Goal: Task Accomplishment & Management: Use online tool/utility

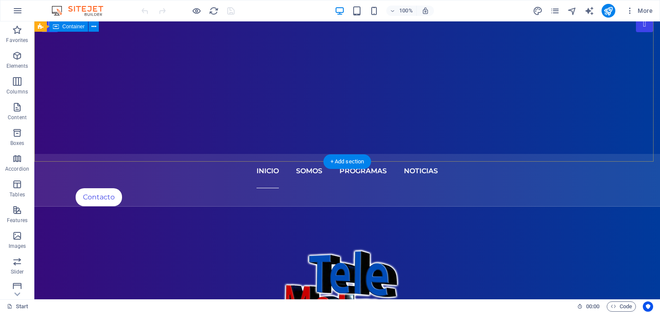
scroll to position [129, 0]
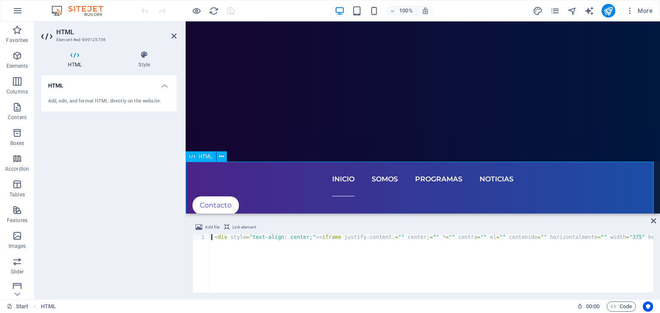
click at [202, 158] on span "HTML" at bounding box center [205, 156] width 14 height 5
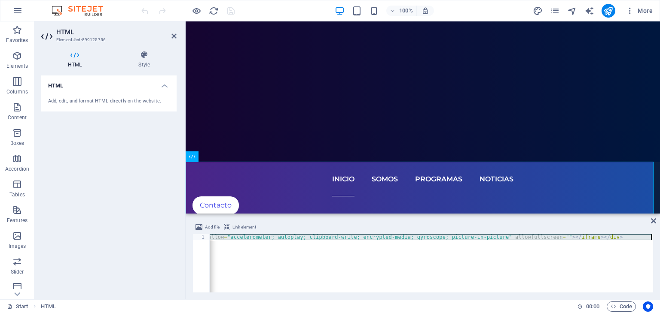
scroll to position [0, 613]
drag, startPoint x: 354, startPoint y: 237, endPoint x: 474, endPoint y: 246, distance: 120.1
click at [474, 246] on div "< div style = "text-align: center;" > < iframe justify-content: = "" center ; =…" at bounding box center [124, 268] width 1057 height 69
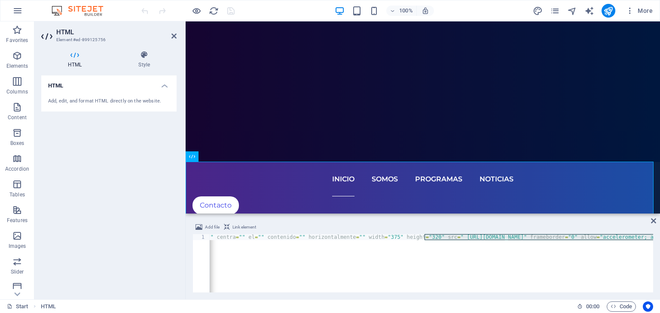
scroll to position [0, 241]
click at [440, 236] on div "< div style = "text-align: center;" > < iframe justify-content: = "" center ; =…" at bounding box center [431, 263] width 443 height 58
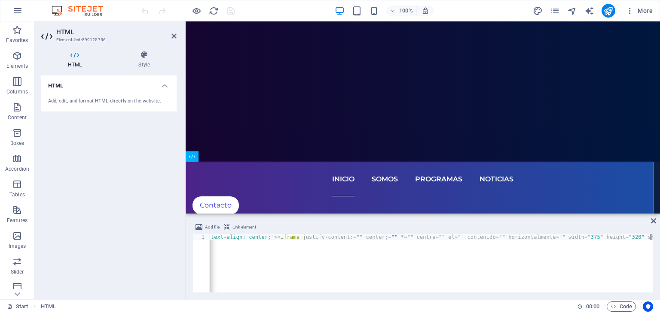
scroll to position [0, 48]
drag, startPoint x: 591, startPoint y: 237, endPoint x: 616, endPoint y: 237, distance: 24.9
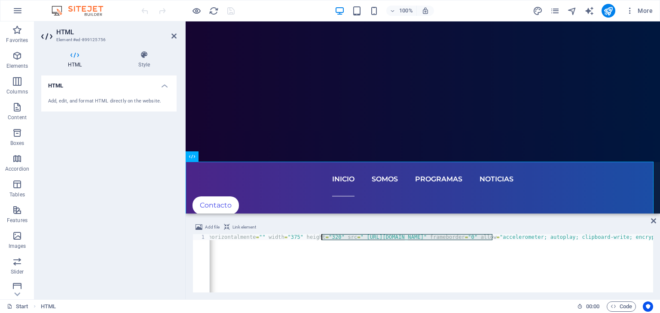
scroll to position [0, 356]
paste textarea "[URL][DOMAIN_NAME]"
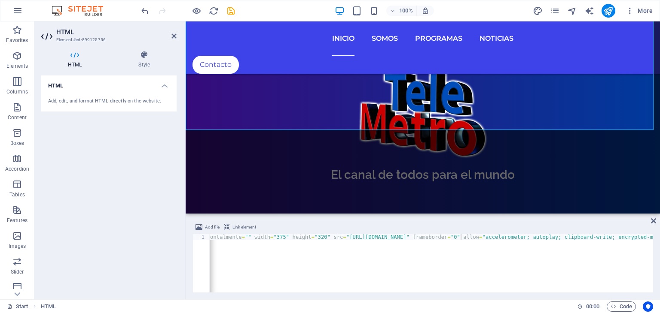
scroll to position [0, 596]
click at [430, 259] on div "< div style = "text-align: center;" > < iframe justify-content: = "" center ; =…" at bounding box center [373, 268] width 1039 height 69
type textarea "<div style="text-align: center;"><iframe justify-content:="" center;="" *="" ce…"
click at [416, 264] on div "< div style = "text-align: center;" > < iframe justify-content: = "" center ; =…" at bounding box center [392, 268] width 1057 height 69
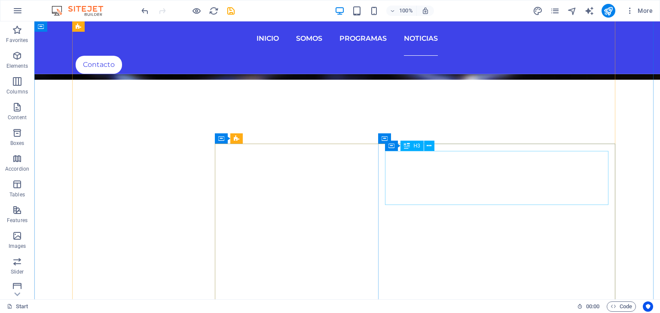
scroll to position [1976, 0]
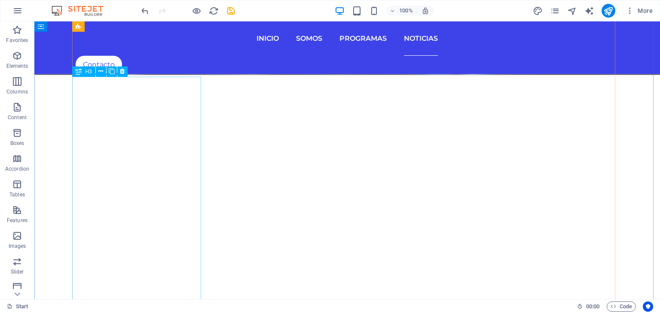
click at [82, 74] on div "H3" at bounding box center [83, 72] width 23 height 10
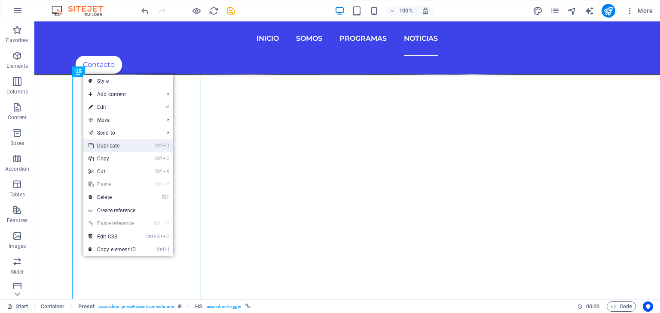
click at [119, 144] on link "Ctrl D Duplicate" at bounding box center [112, 146] width 58 height 13
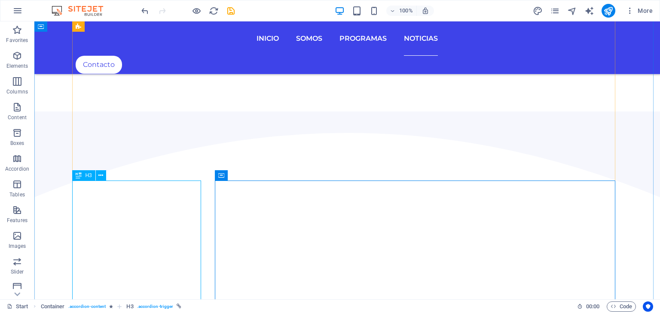
scroll to position [2148, 0]
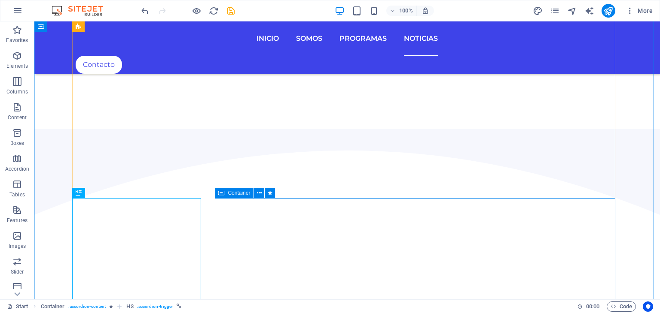
click at [222, 198] on icon at bounding box center [221, 193] width 6 height 10
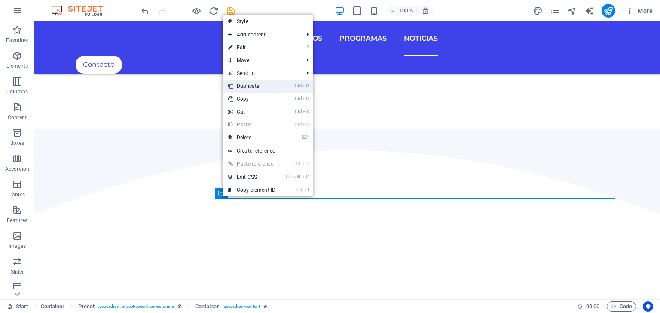
click at [249, 88] on link "Ctrl D Duplicate" at bounding box center [252, 86] width 58 height 13
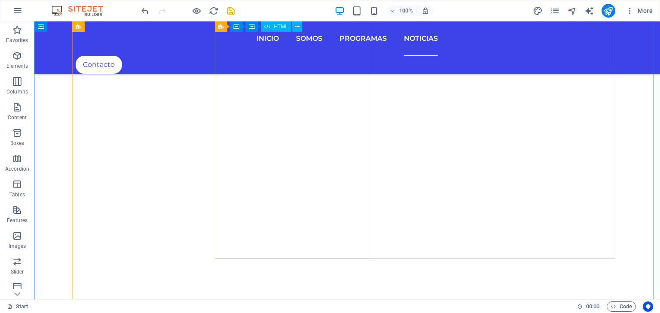
scroll to position [2503, 0]
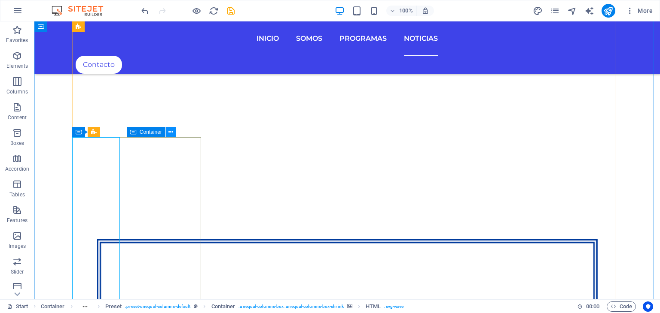
click at [170, 133] on icon at bounding box center [170, 132] width 5 height 9
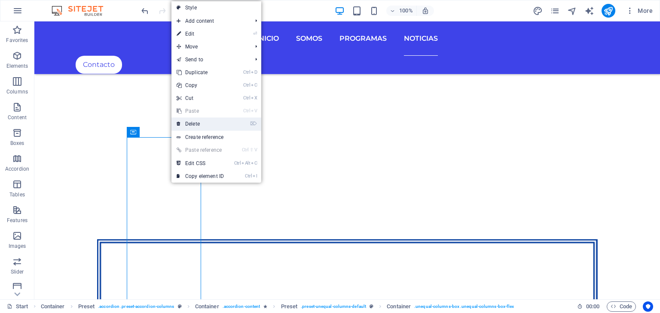
click at [194, 122] on link "⌦ Delete" at bounding box center [200, 124] width 58 height 13
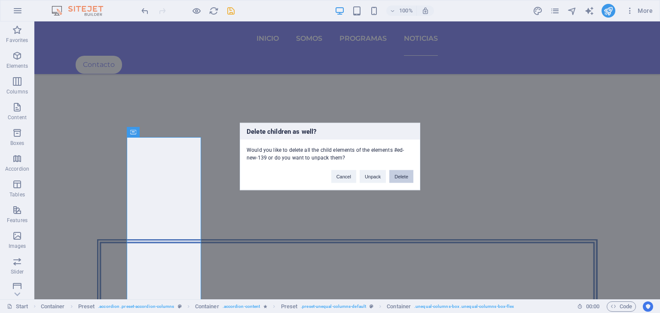
drag, startPoint x: 402, startPoint y: 172, endPoint x: 366, endPoint y: 150, distance: 41.2
click at [402, 172] on button "Delete" at bounding box center [401, 176] width 24 height 13
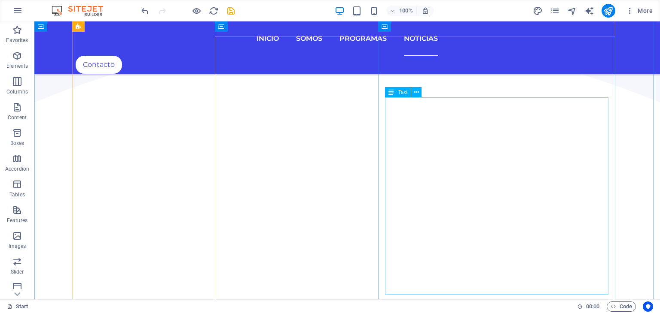
scroll to position [2159, 0]
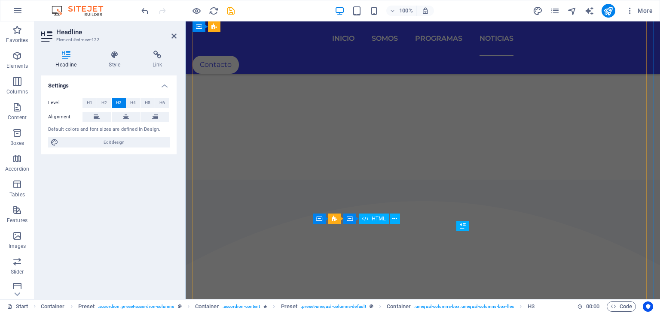
scroll to position [2058, 0]
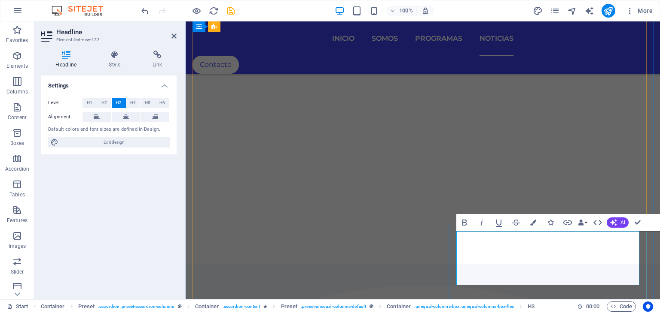
drag, startPoint x: 552, startPoint y: 280, endPoint x: 457, endPoint y: 240, distance: 102.8
drag, startPoint x: 496, startPoint y: 241, endPoint x: 486, endPoint y: 241, distance: 9.4
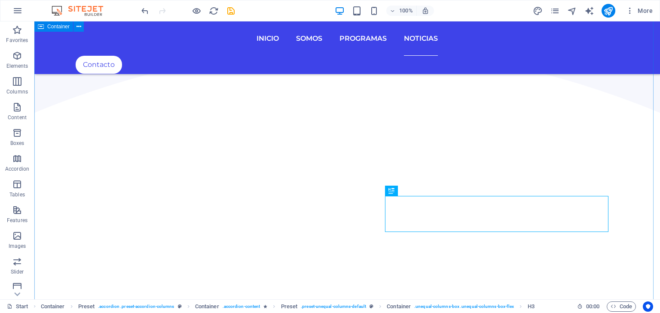
scroll to position [2208, 0]
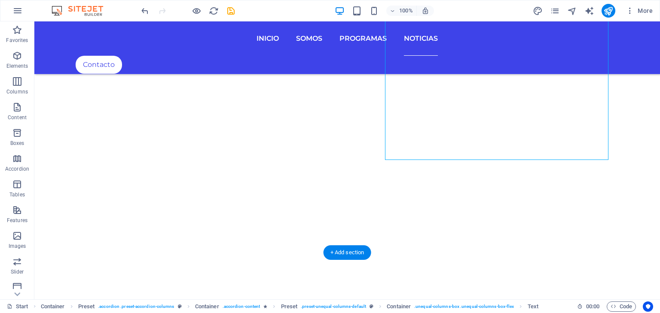
drag, startPoint x: 572, startPoint y: 285, endPoint x: 551, endPoint y: 279, distance: 21.9
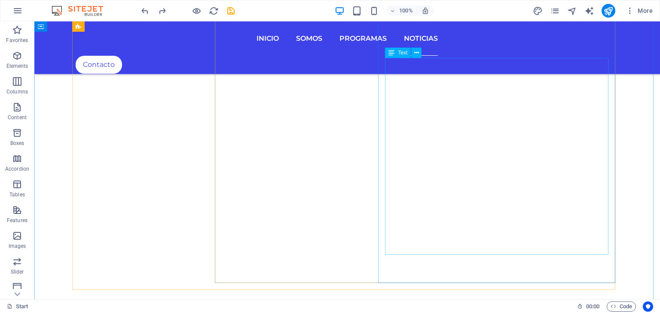
scroll to position [2396, 0]
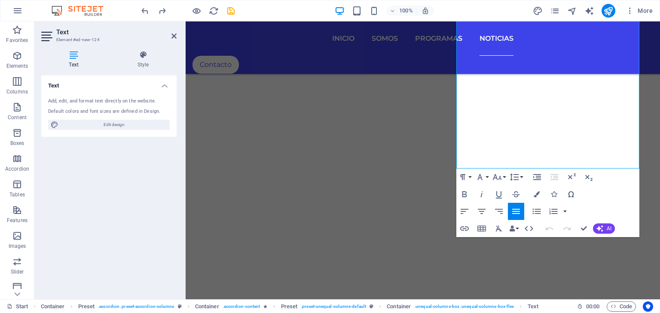
scroll to position [2354, 0]
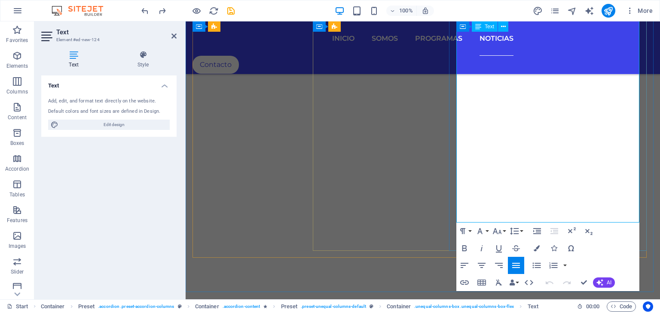
drag, startPoint x: 621, startPoint y: 208, endPoint x: 496, endPoint y: 70, distance: 187.0
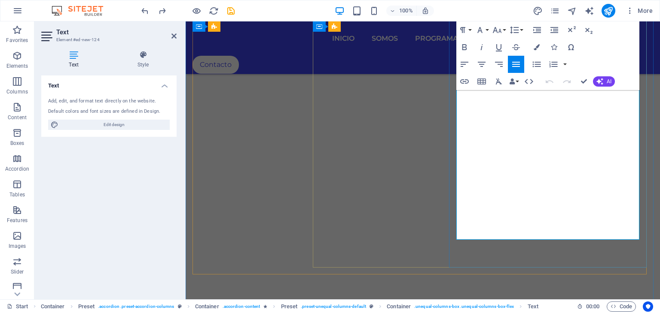
scroll to position [2268, 0]
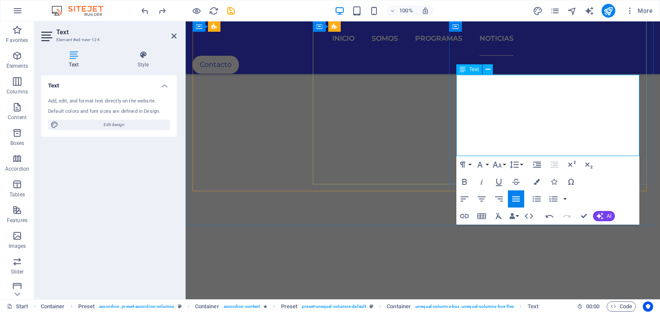
drag, startPoint x: 501, startPoint y: 152, endPoint x: 462, endPoint y: 80, distance: 81.3
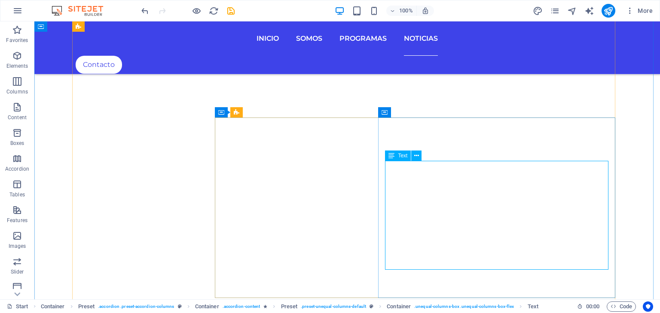
scroll to position [2229, 0]
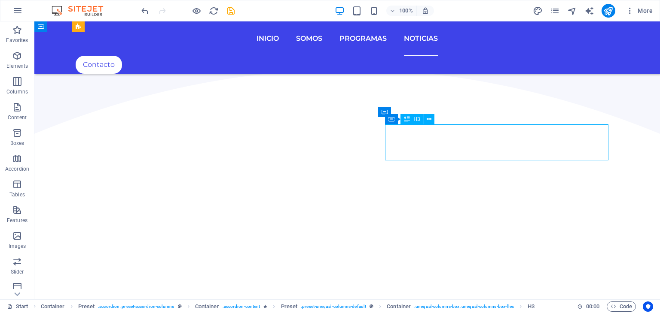
scroll to position [2128, 0]
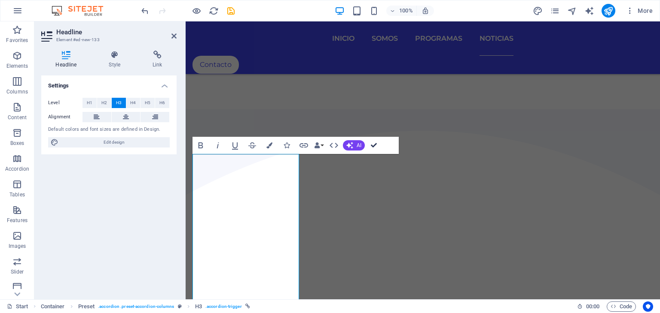
scroll to position [2192, 0]
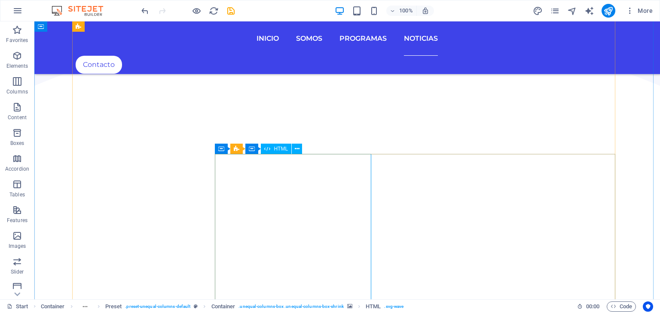
click at [286, 150] on span "HTML" at bounding box center [281, 148] width 14 height 5
click at [281, 150] on button at bounding box center [277, 149] width 10 height 10
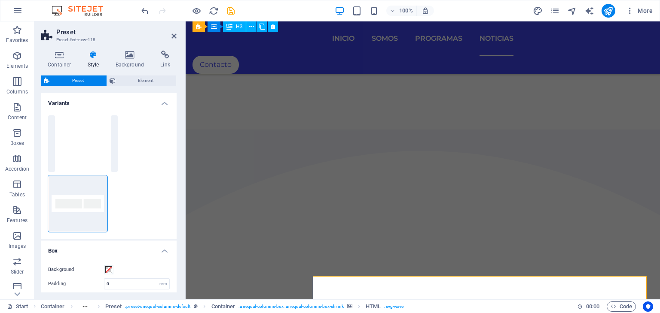
scroll to position [2091, 0]
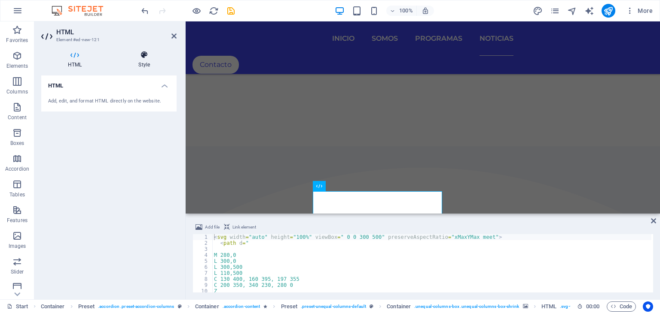
click at [142, 62] on h4 "Style" at bounding box center [144, 60] width 65 height 18
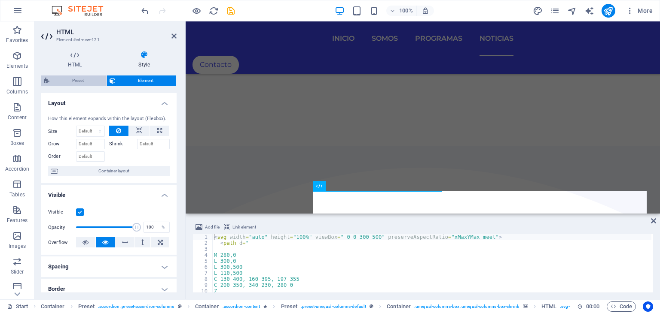
click at [71, 80] on span "Preset" at bounding box center [78, 81] width 52 height 10
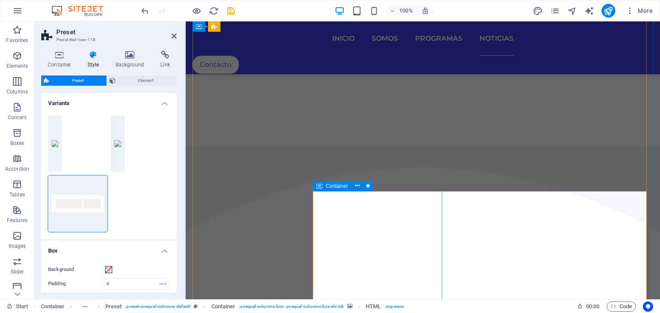
click at [321, 188] on icon at bounding box center [319, 186] width 6 height 10
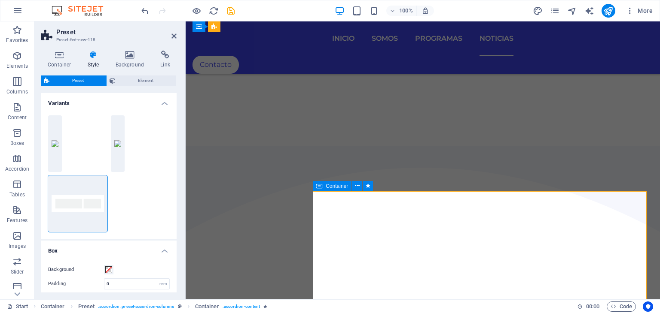
scroll to position [2192, 0]
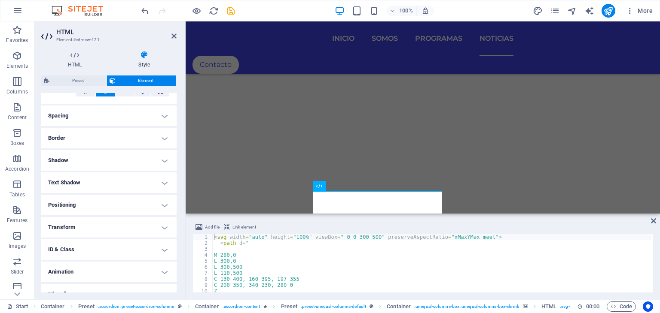
scroll to position [0, 0]
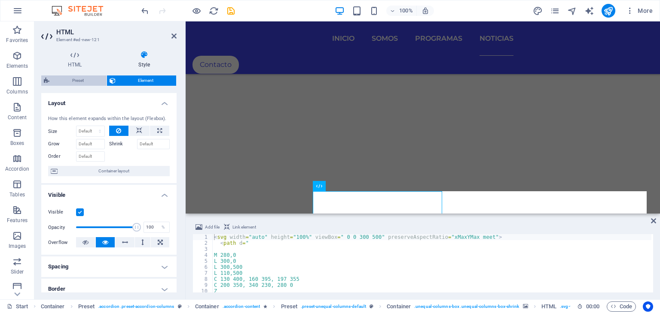
click at [65, 79] on span "Preset" at bounding box center [78, 81] width 52 height 10
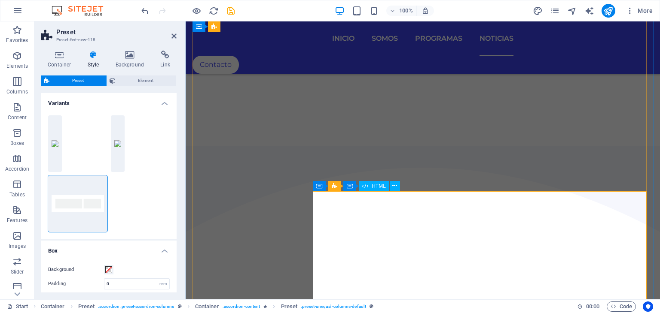
click at [395, 189] on icon at bounding box center [394, 186] width 5 height 9
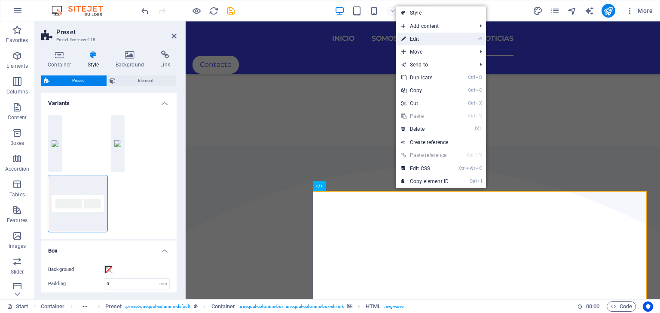
click at [414, 37] on link "⏎ Edit" at bounding box center [425, 39] width 58 height 13
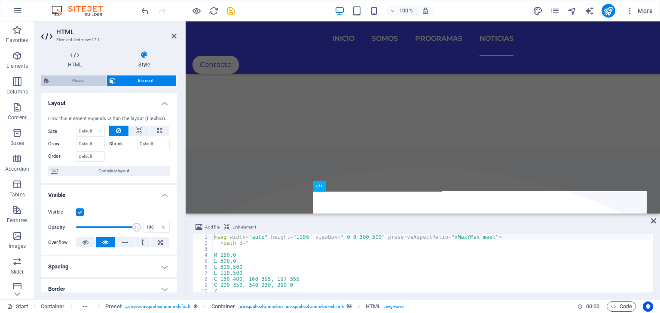
click at [74, 81] on span "Preset" at bounding box center [78, 81] width 52 height 10
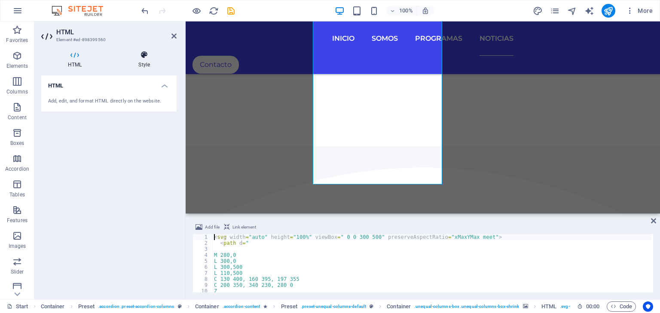
click at [149, 58] on icon at bounding box center [144, 55] width 65 height 9
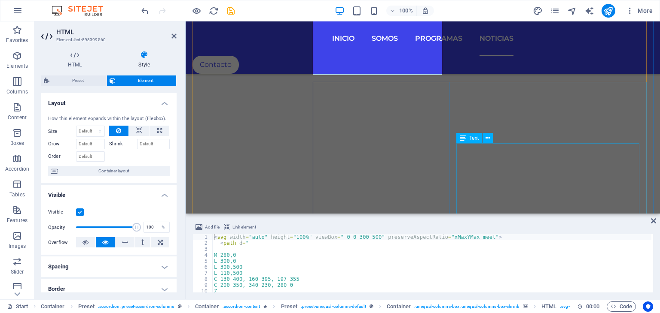
scroll to position [2305, 0]
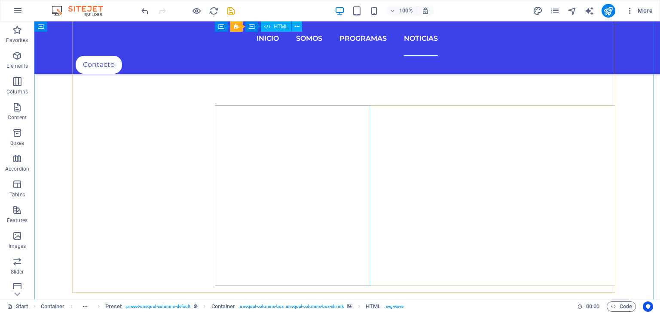
scroll to position [2198, 0]
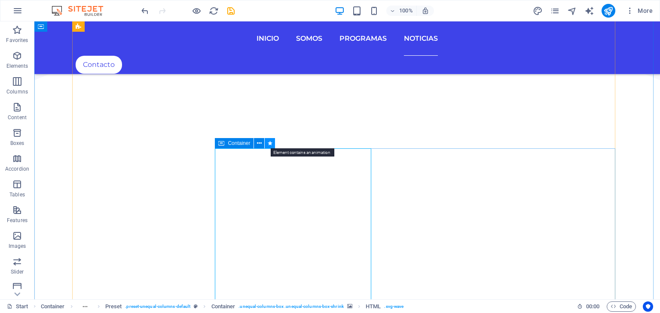
click at [269, 143] on icon at bounding box center [270, 143] width 5 height 9
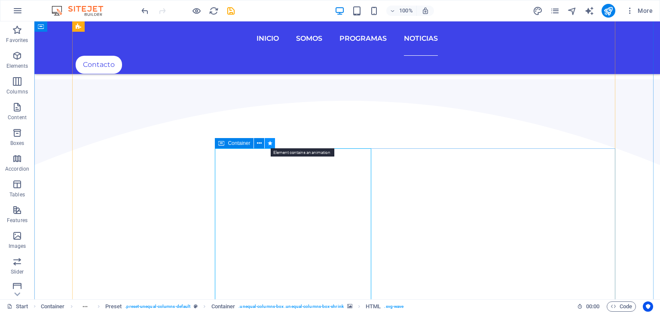
scroll to position [2096, 0]
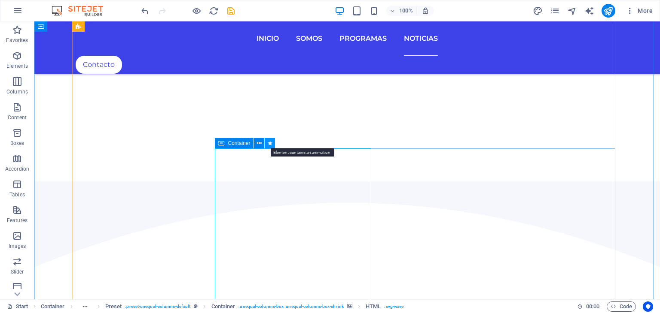
select select "slide"
select select "s"
select select "hide"
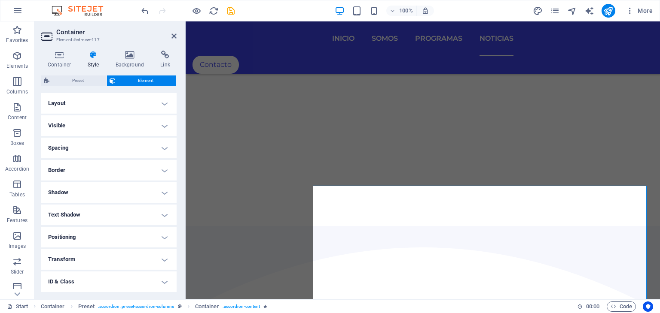
click at [83, 102] on h4 "Layout" at bounding box center [108, 103] width 135 height 21
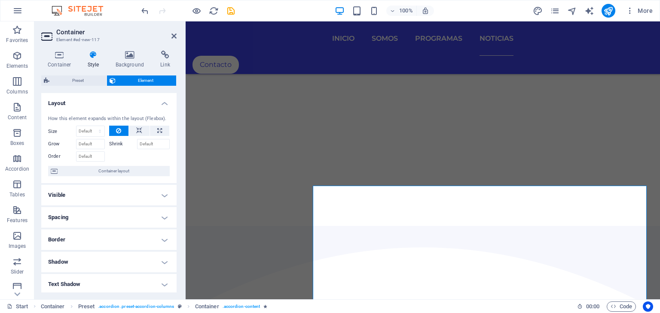
click at [110, 191] on h4 "Visible" at bounding box center [108, 195] width 135 height 21
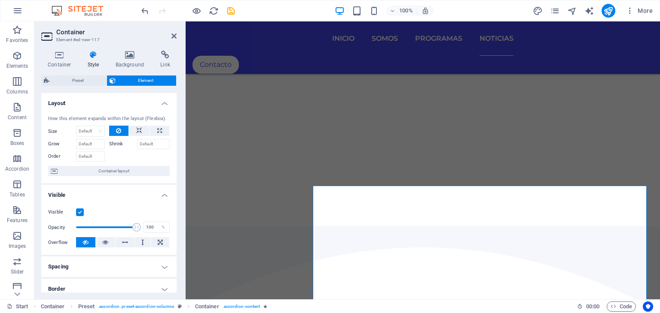
scroll to position [86, 0]
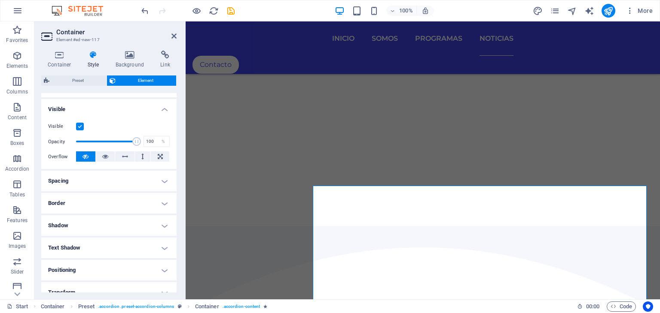
click at [120, 182] on h4 "Spacing" at bounding box center [108, 181] width 135 height 21
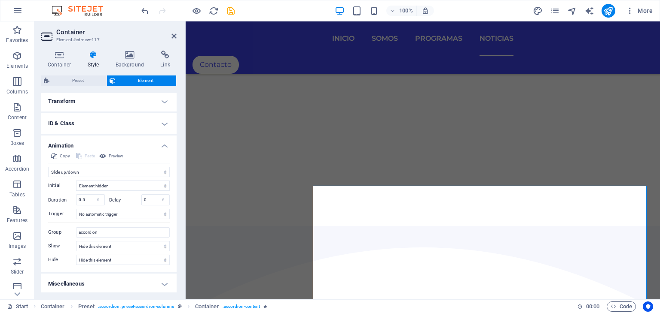
scroll to position [313, 0]
click at [67, 67] on h4 "Container" at bounding box center [61, 60] width 40 height 18
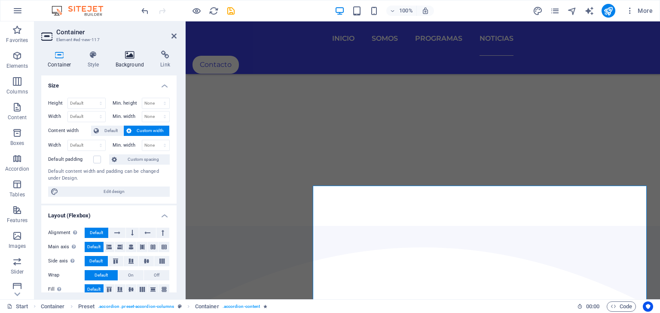
click at [109, 54] on icon at bounding box center [130, 55] width 42 height 9
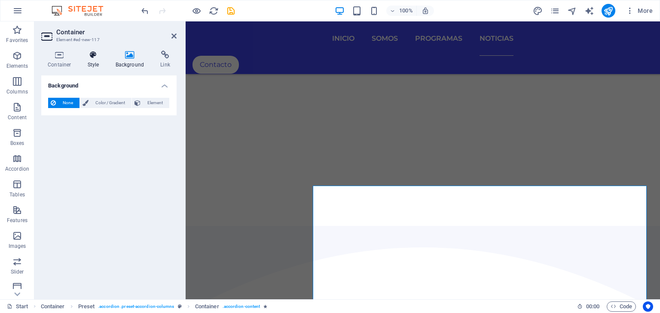
click at [99, 60] on h4 "Style" at bounding box center [95, 60] width 28 height 18
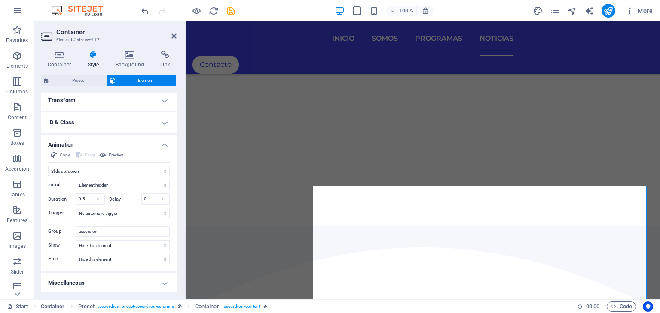
click at [97, 98] on h4 "Transform" at bounding box center [108, 100] width 135 height 21
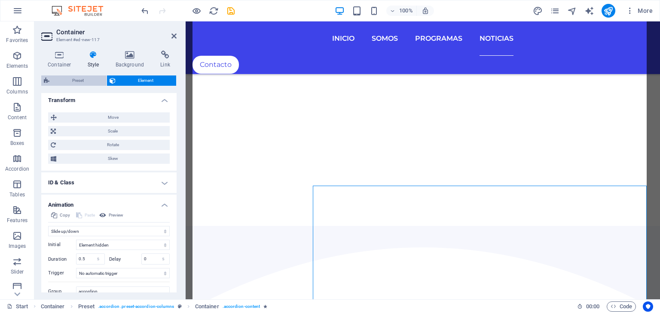
click at [89, 78] on span "Preset" at bounding box center [78, 81] width 52 height 10
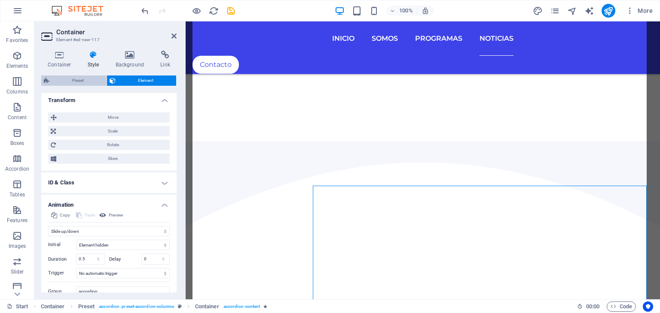
select select "columns"
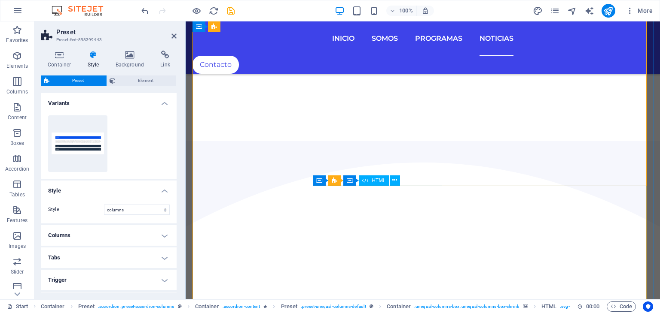
click at [375, 180] on span "HTML" at bounding box center [378, 180] width 14 height 5
click at [335, 180] on icon at bounding box center [335, 181] width 6 height 10
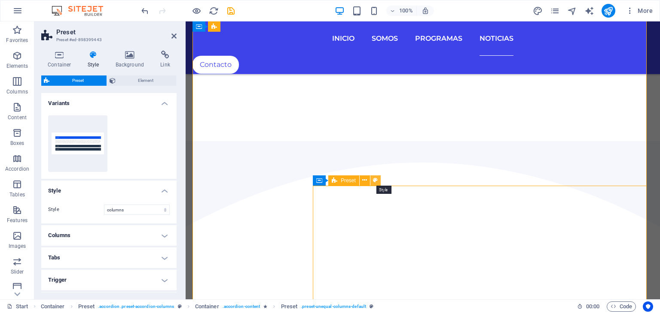
click at [377, 180] on icon at bounding box center [375, 180] width 5 height 9
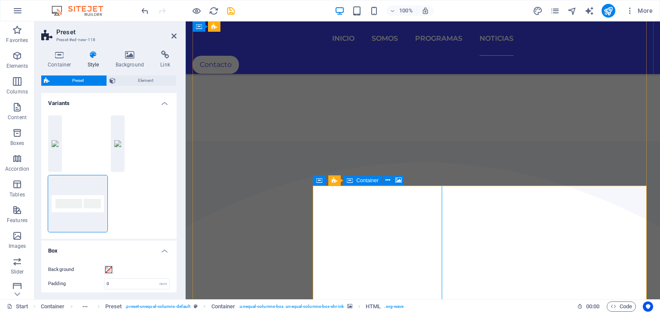
click at [349, 183] on icon at bounding box center [350, 181] width 6 height 10
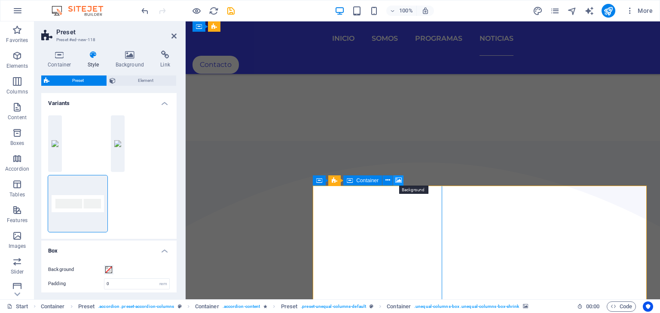
click at [399, 180] on icon at bounding box center [398, 180] width 6 height 9
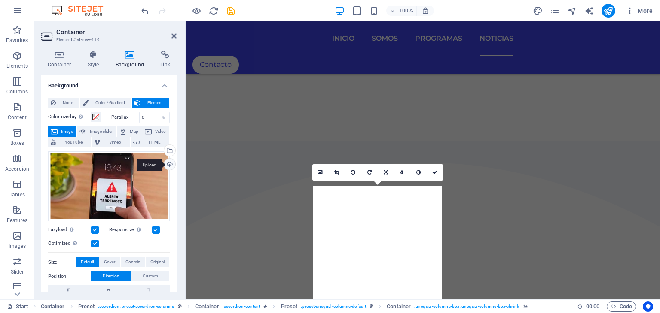
click at [167, 162] on div "Upload" at bounding box center [168, 165] width 13 height 13
click at [167, 164] on div "Upload" at bounding box center [168, 165] width 13 height 13
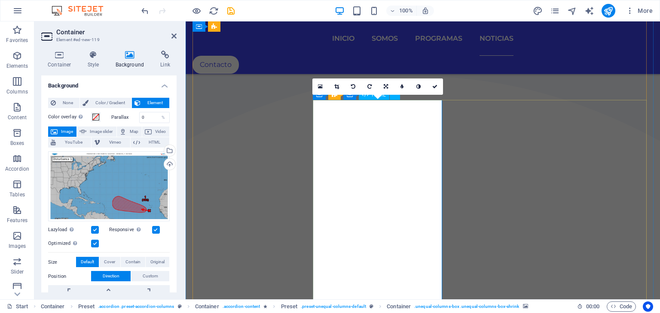
scroll to position [2225, 0]
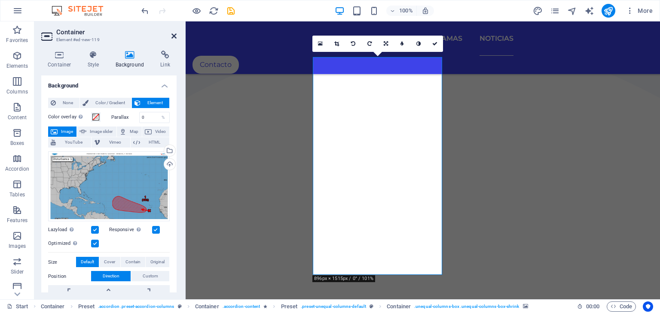
click at [172, 34] on icon at bounding box center [173, 36] width 5 height 7
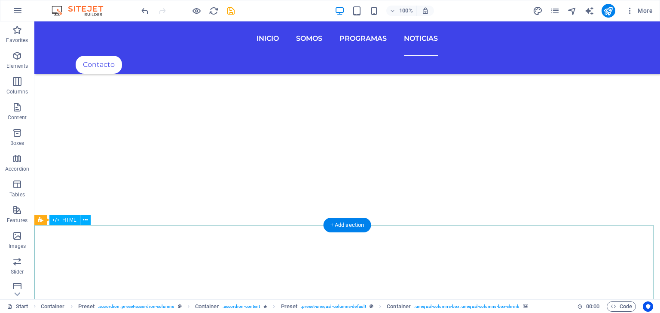
scroll to position [2370, 0]
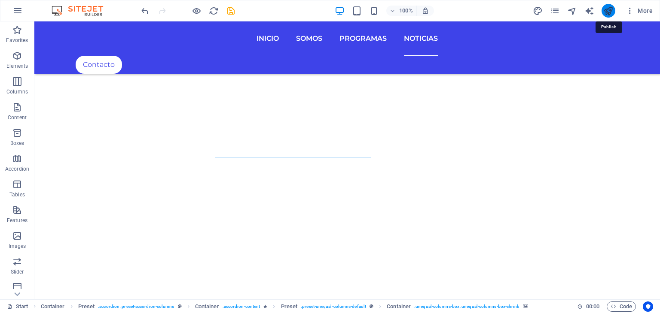
click at [606, 11] on icon "publish" at bounding box center [608, 11] width 10 height 10
